Goal: Information Seeking & Learning: Learn about a topic

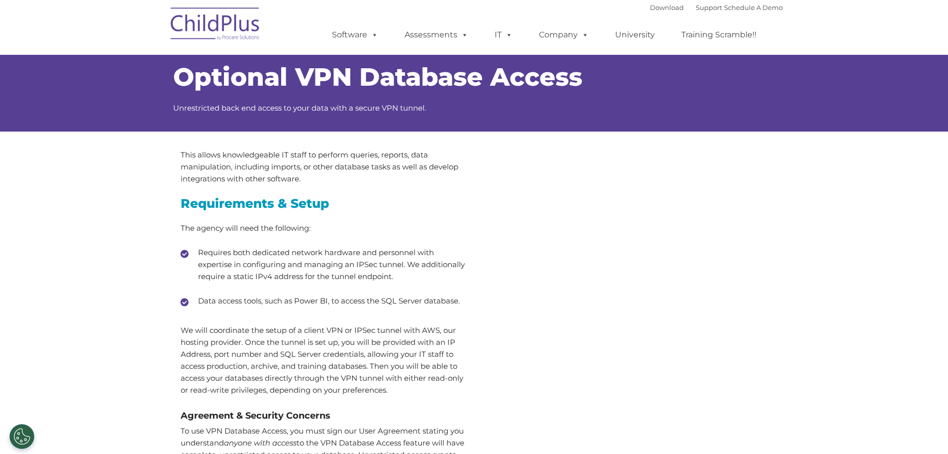
select select "MEDIUM"
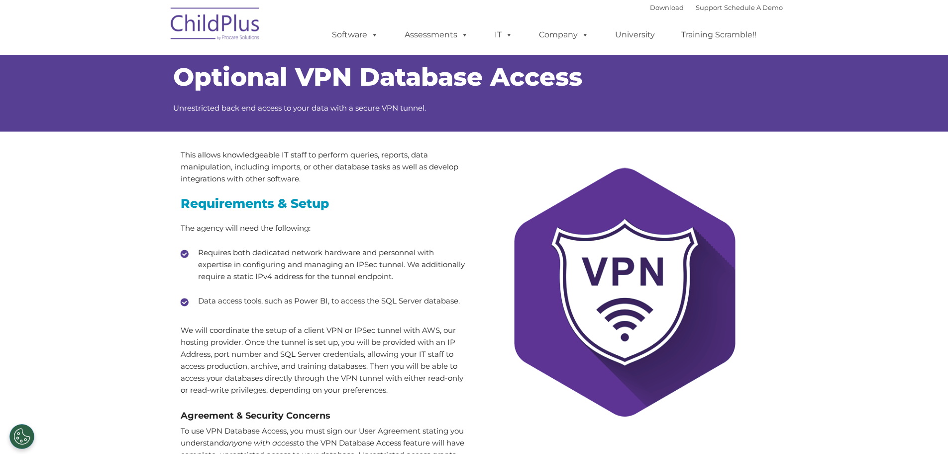
click at [355, 237] on div "This allows knowledgeable IT staff to perform queries, reports, data manipulati…" at bounding box center [324, 228] width 286 height 158
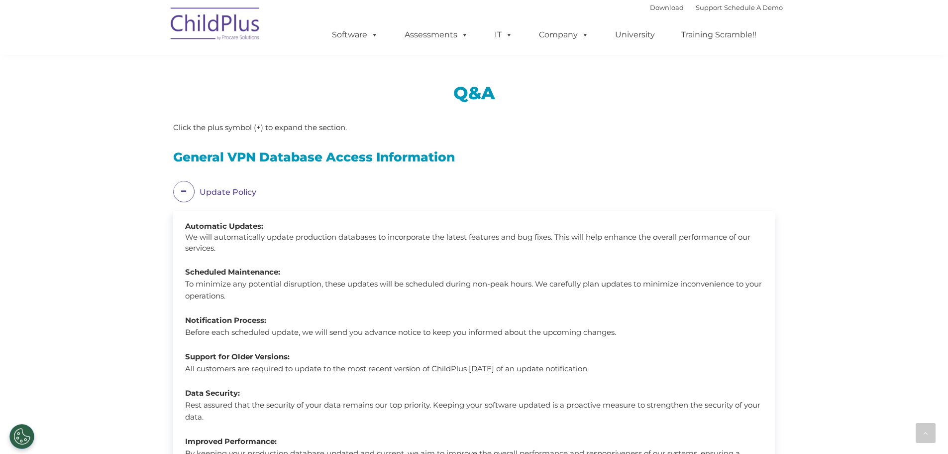
scroll to position [557, 0]
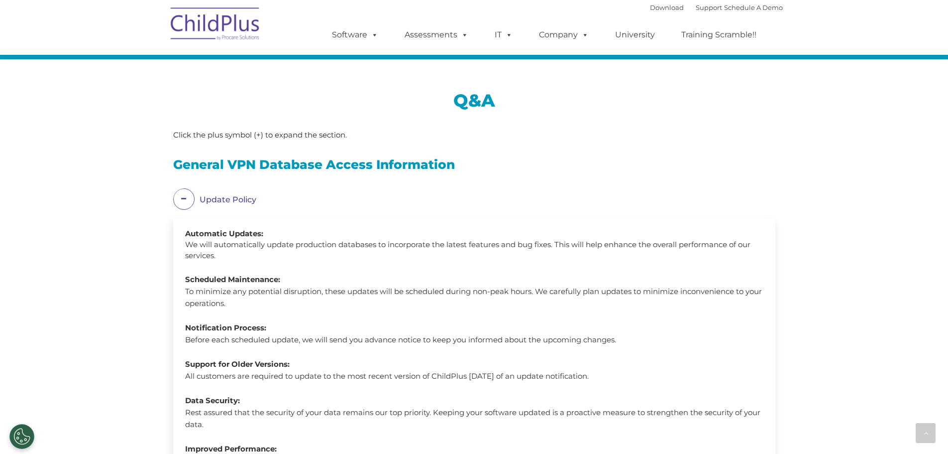
click at [235, 201] on em "Update Policy" at bounding box center [480, 199] width 561 height 22
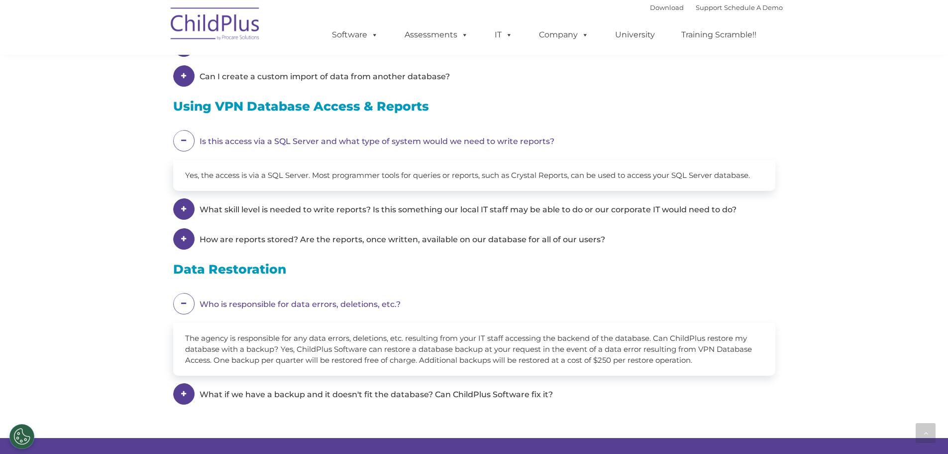
scroll to position [869, 0]
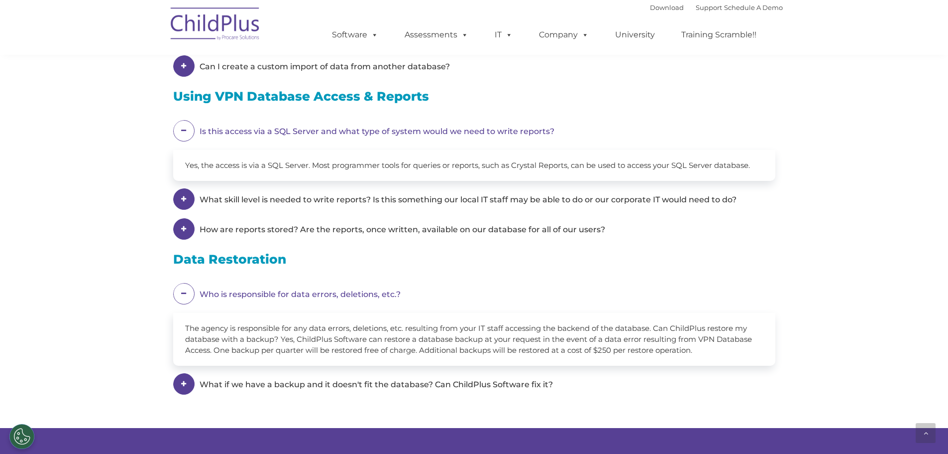
click at [348, 120] on em "Is this access via a SQL Server and what type of system would we need to write …" at bounding box center [480, 131] width 561 height 22
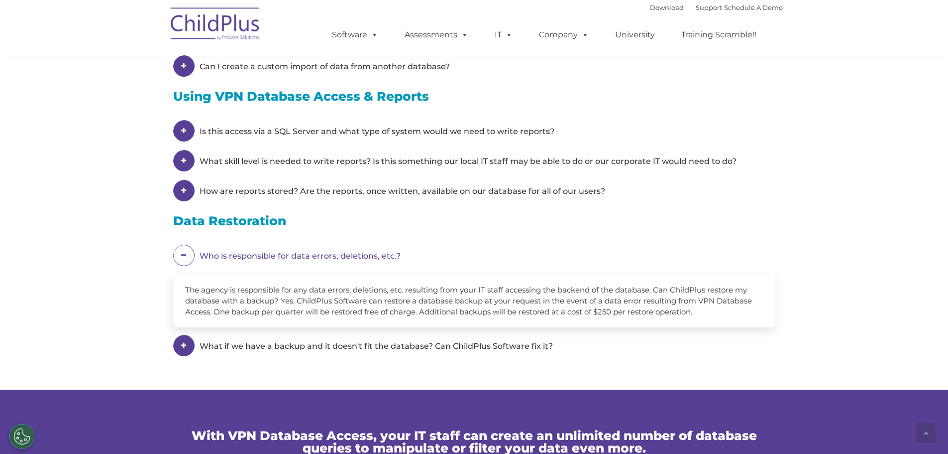
click at [332, 260] on em "Who is responsible for data errors, deletions, etc.?" at bounding box center [480, 255] width 561 height 22
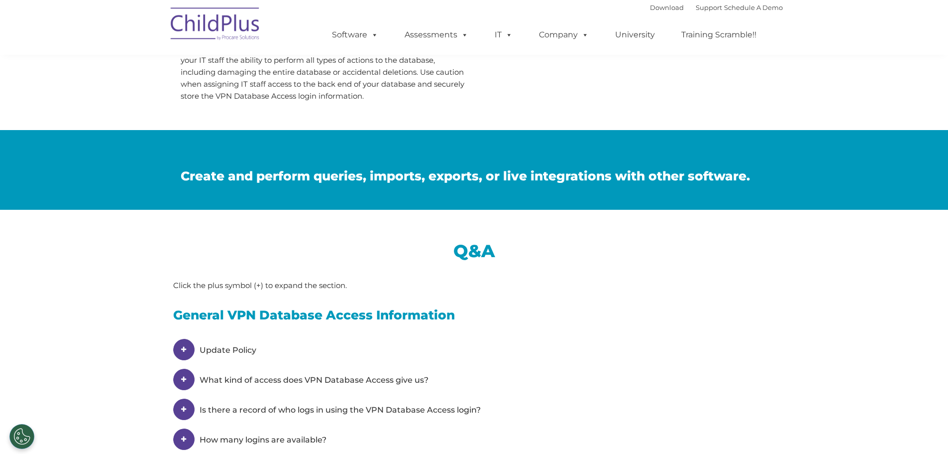
scroll to position [0, 0]
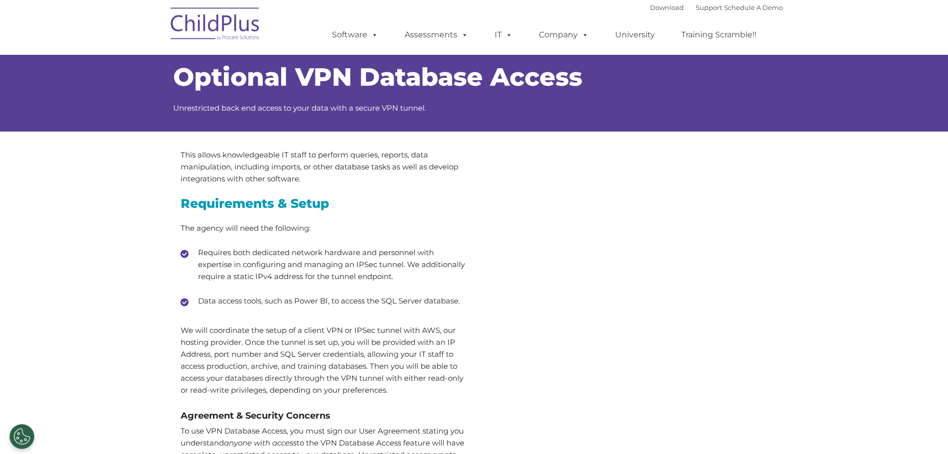
select select "MEDIUM"
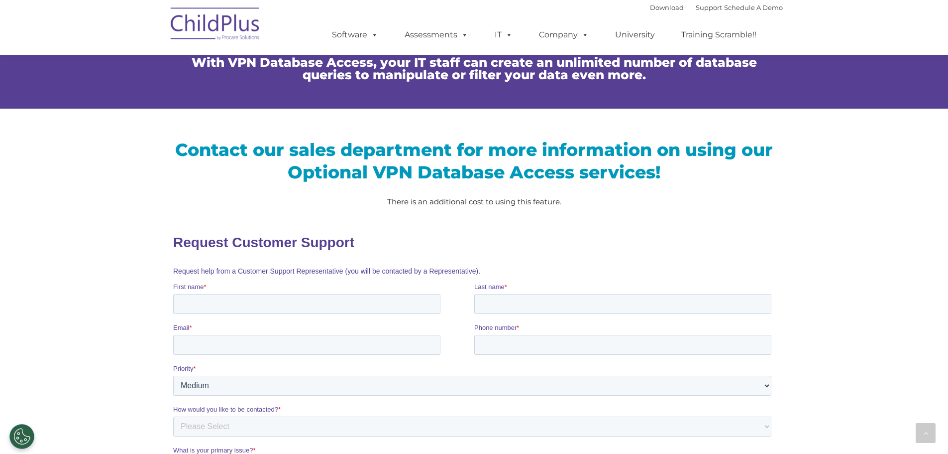
scroll to position [1620, 0]
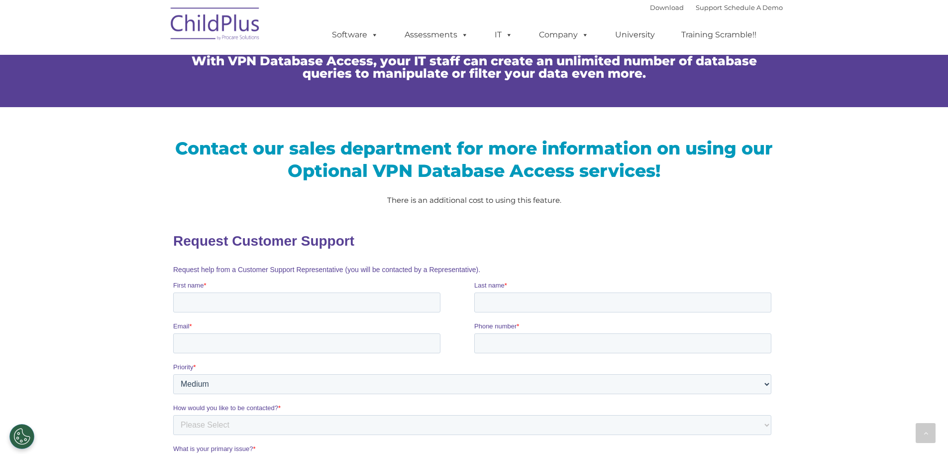
click at [274, 129] on div "Contact our sales department for more information on using our Optional VPN Dat…" at bounding box center [474, 404] width 617 height 594
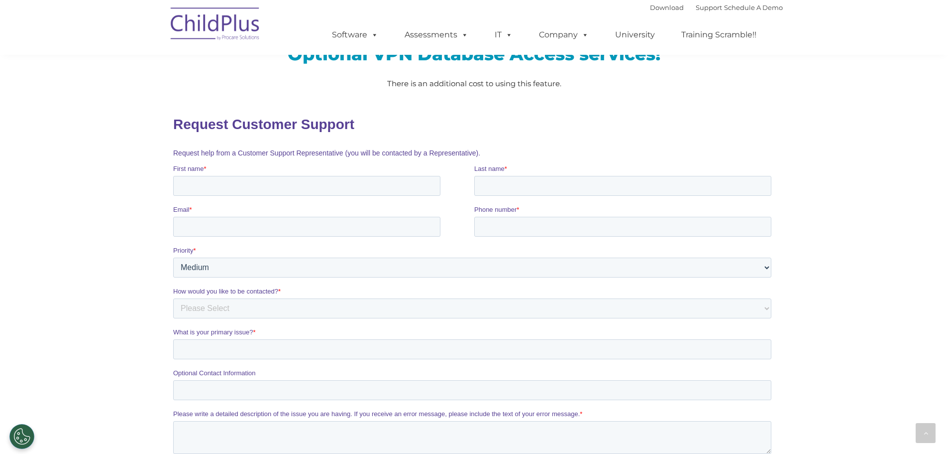
scroll to position [1769, 0]
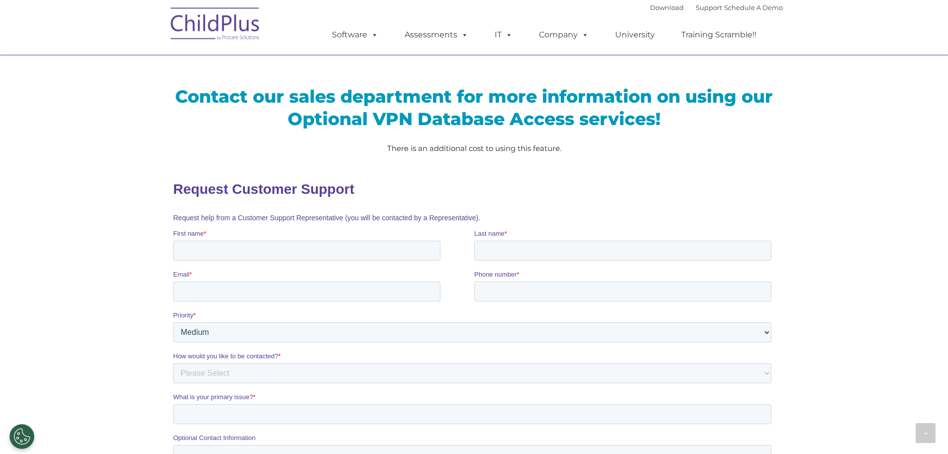
scroll to position [1668, 0]
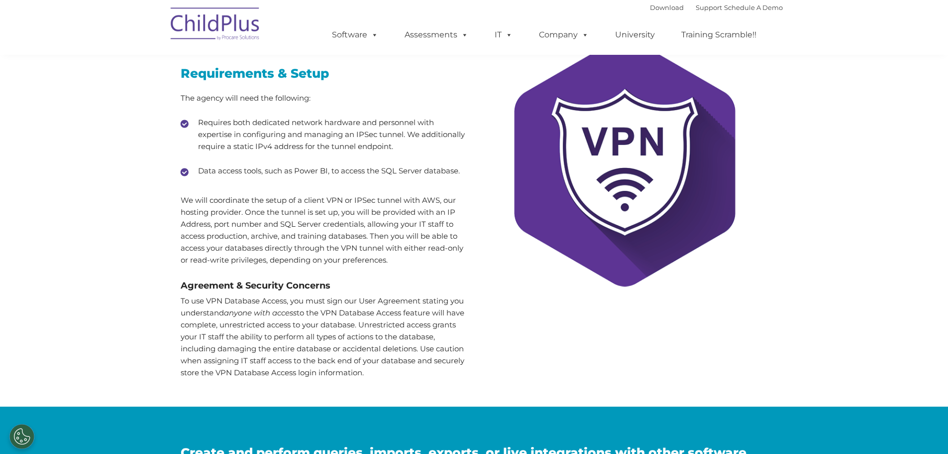
scroll to position [0, 0]
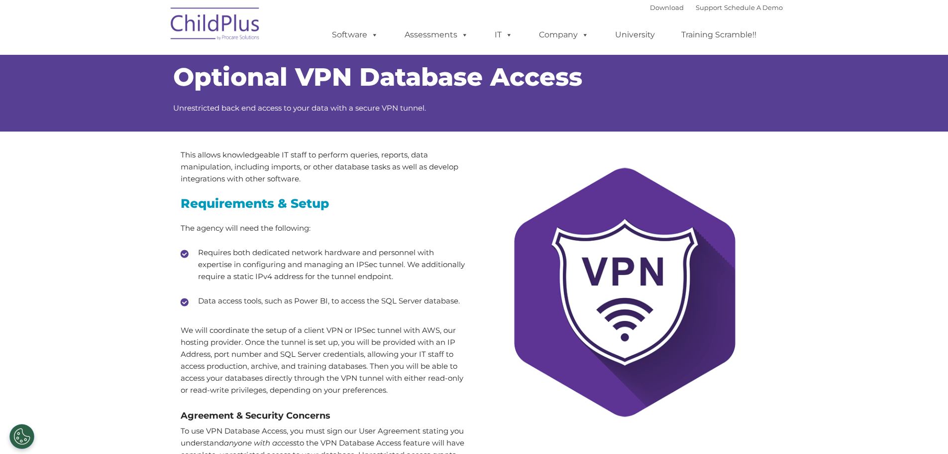
click at [147, 202] on div "This allows knowledgeable IT staff to perform queries, reports, data manipulati…" at bounding box center [474, 328] width 948 height 394
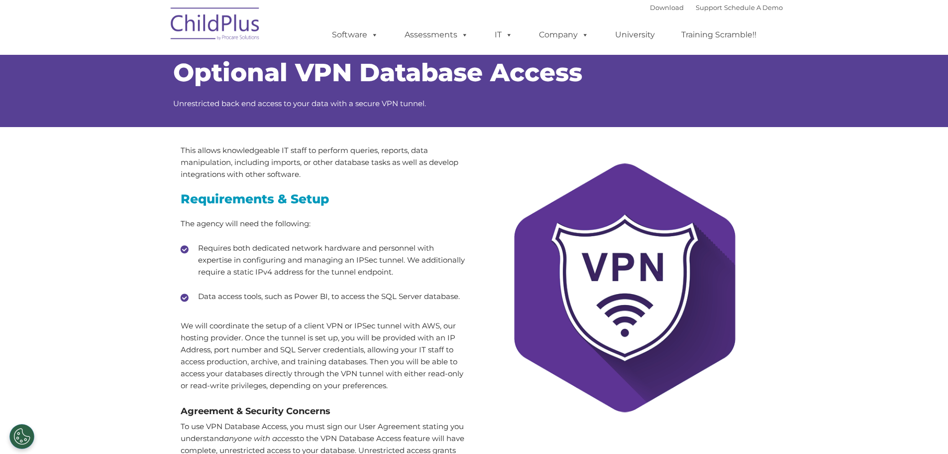
scroll to position [3, 0]
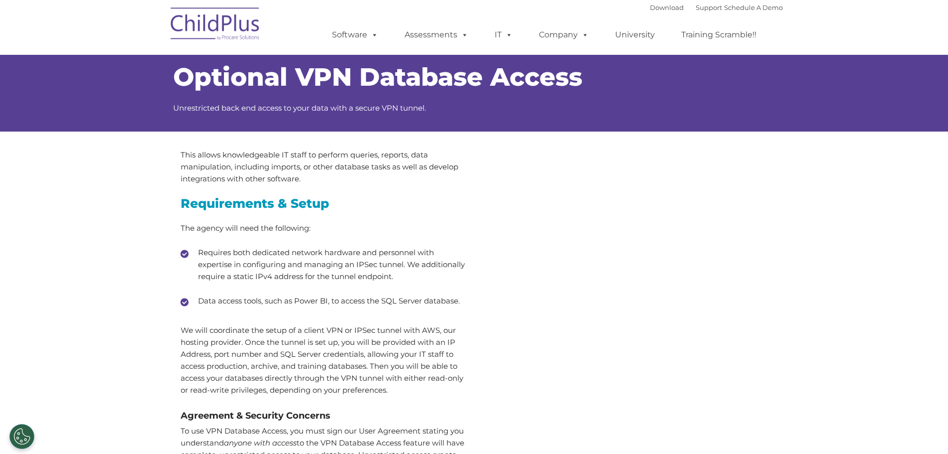
select select "MEDIUM"
